Goal: Task Accomplishment & Management: Complete application form

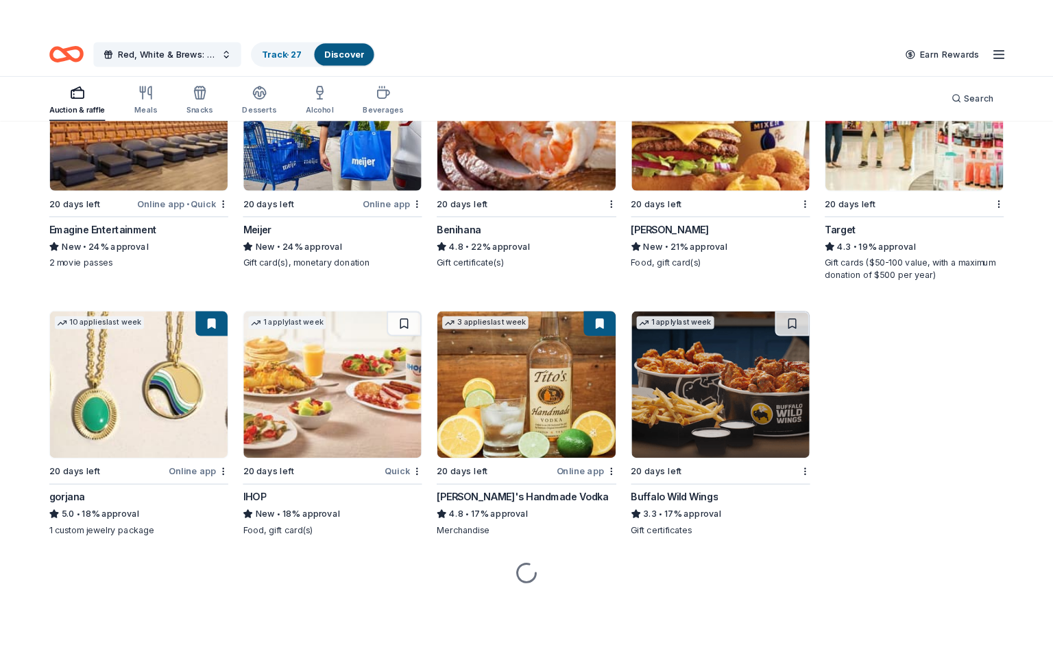
scroll to position [1132, 0]
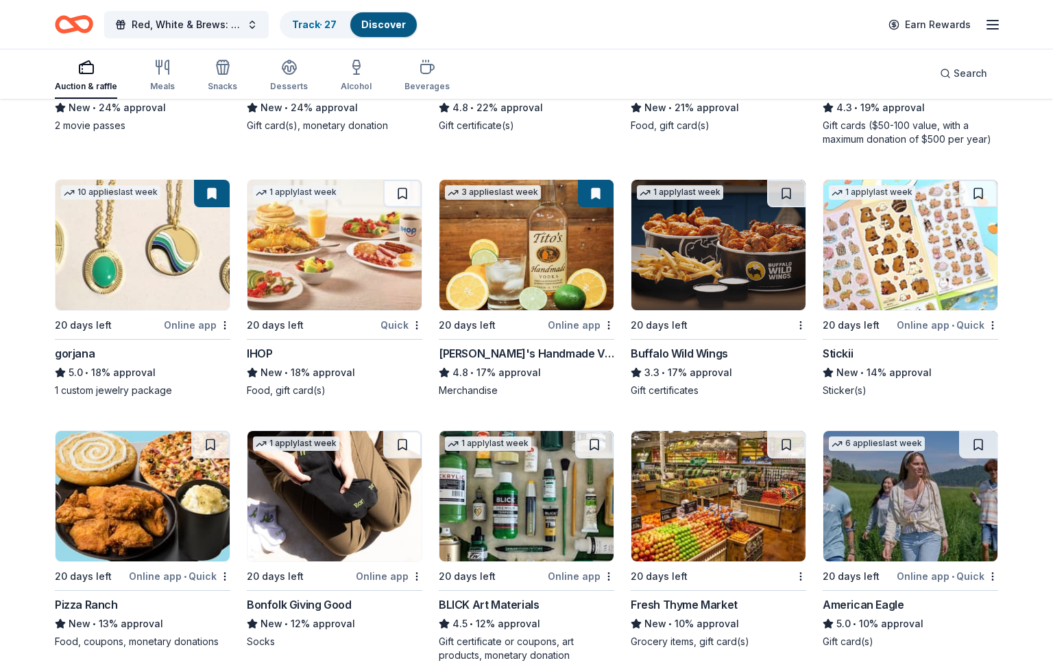
click at [864, 361] on div "Stickii New • 14% approval Sticker(s)" at bounding box center [911, 371] width 176 height 52
click at [983, 189] on button at bounding box center [978, 193] width 38 height 27
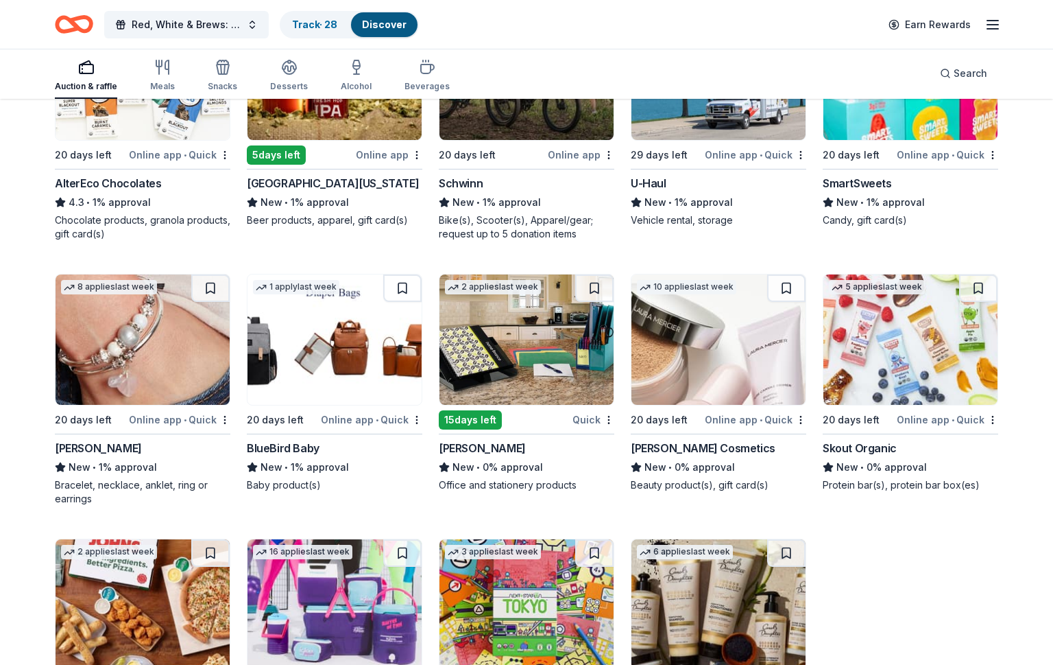
scroll to position [5954, 0]
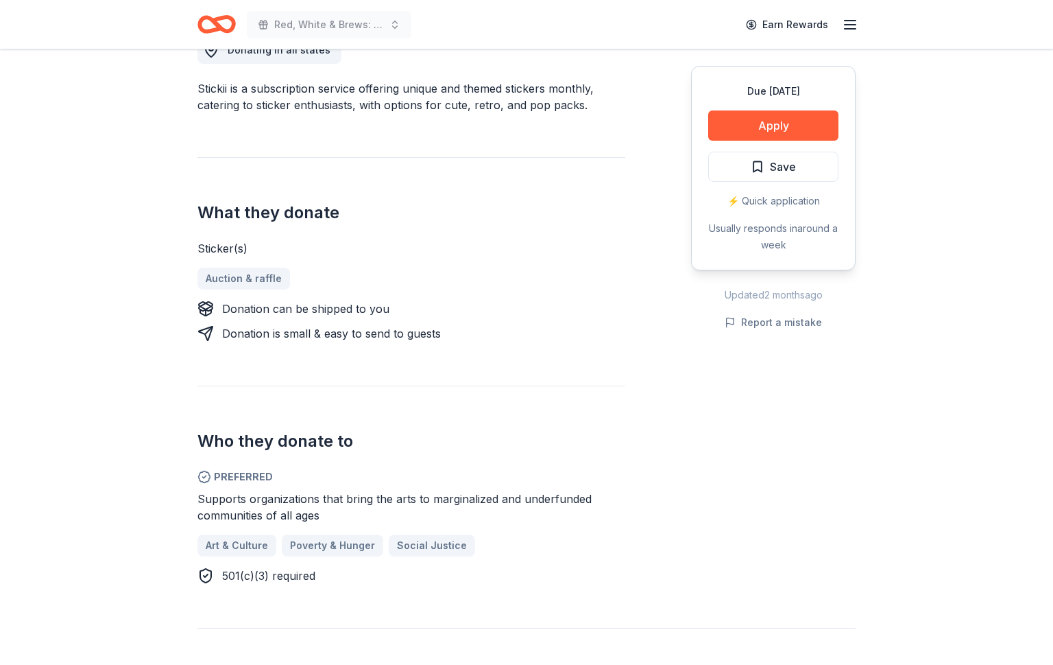
scroll to position [413, 0]
click at [755, 126] on button "Apply" at bounding box center [773, 125] width 130 height 30
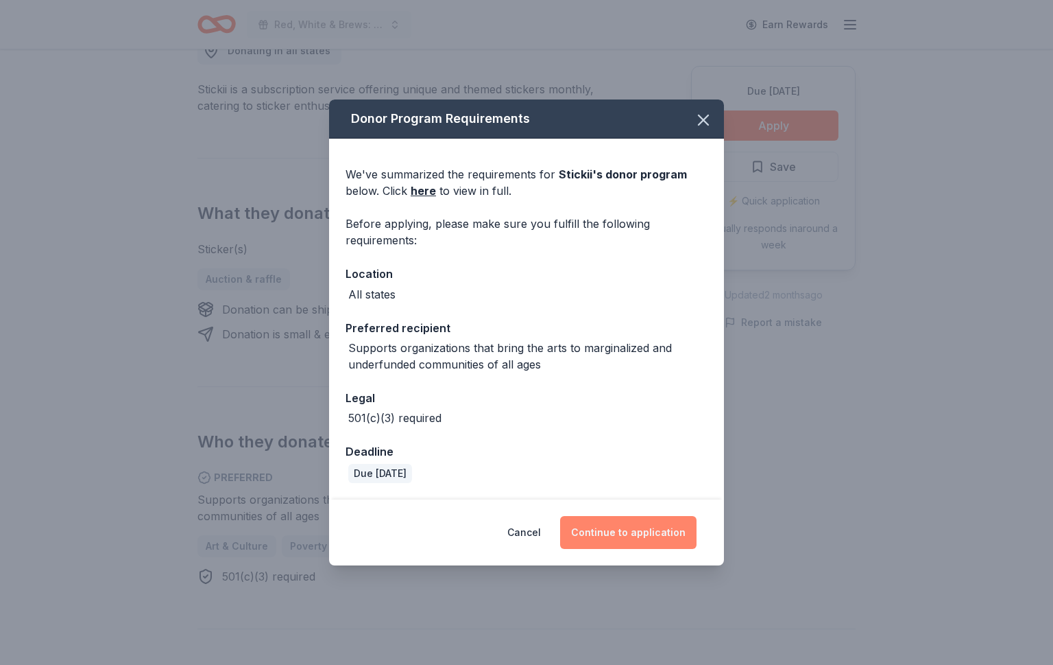
click at [635, 533] on button "Continue to application" at bounding box center [628, 532] width 136 height 33
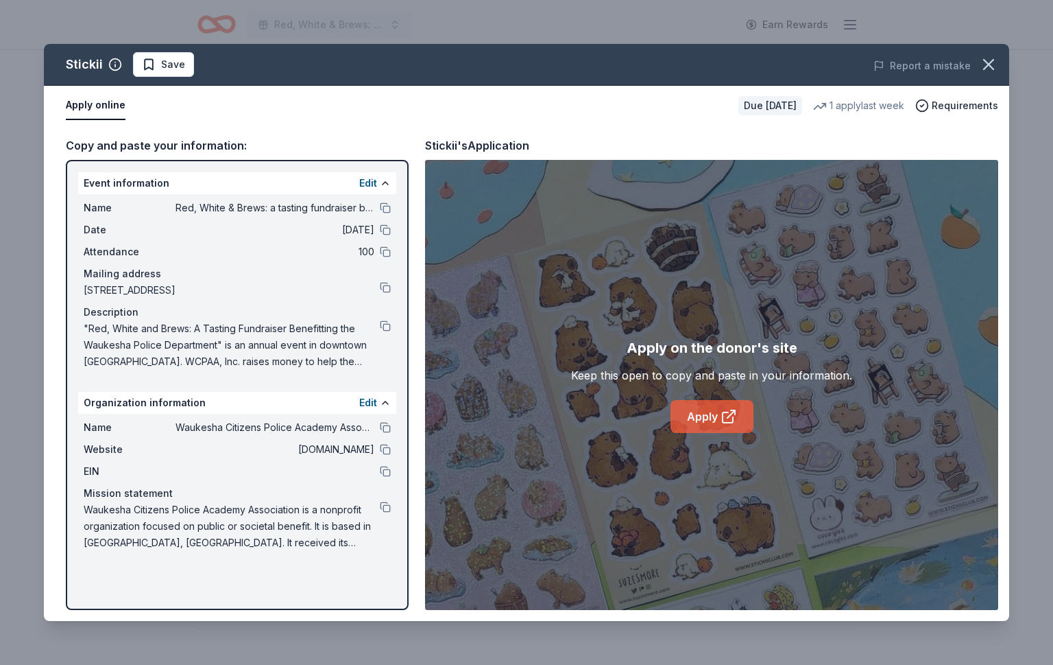
click at [699, 416] on link "Apply" at bounding box center [712, 416] width 83 height 33
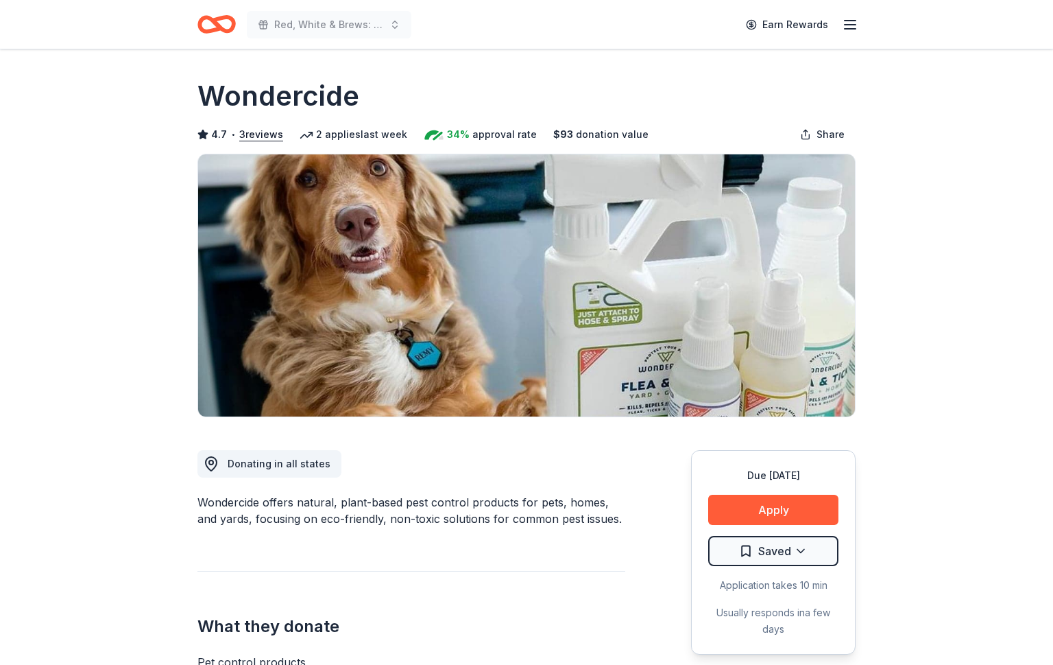
click at [214, 21] on icon "Home" at bounding box center [223, 24] width 21 height 14
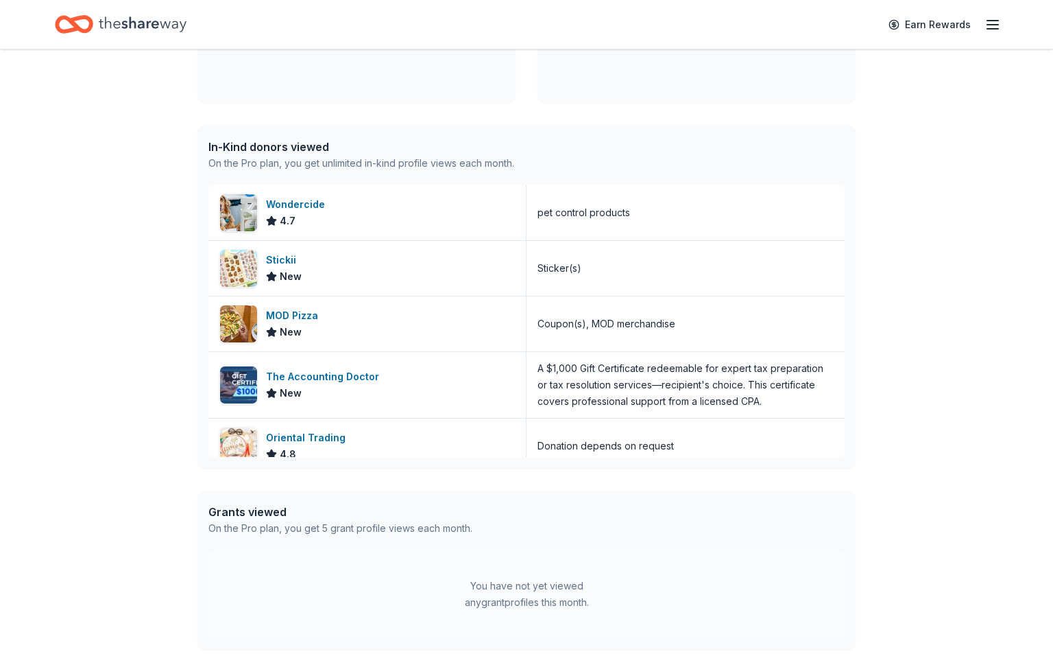
scroll to position [536, 0]
